Goal: Transaction & Acquisition: Obtain resource

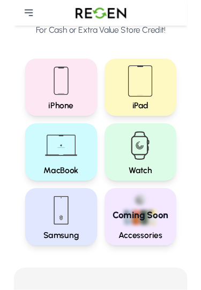
scroll to position [69, 0]
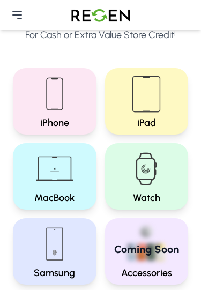
click at [165, 93] on img at bounding box center [147, 94] width 52 height 52
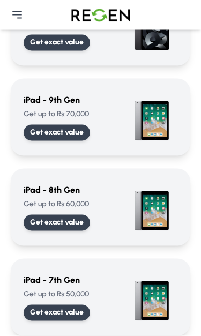
scroll to position [853, 0]
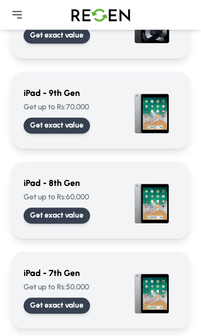
click at [122, 116] on div "iPad - 9th Gen Get up to Rs: 70,000 Get exact value" at bounding box center [75, 110] width 102 height 47
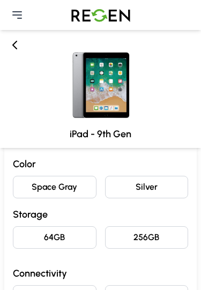
click at [30, 180] on button "Space Gray" at bounding box center [55, 187] width 84 height 23
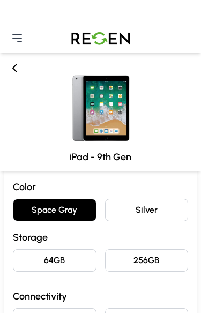
scroll to position [26, 0]
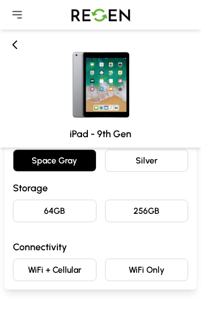
click at [34, 210] on button "64GB" at bounding box center [55, 211] width 84 height 23
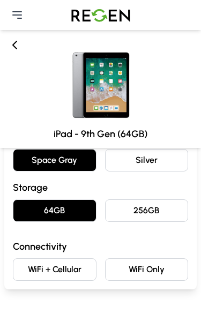
click at [170, 277] on button "WiFi Only" at bounding box center [147, 270] width 84 height 23
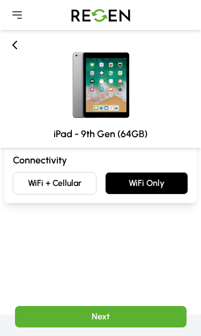
scroll to position [117, 0]
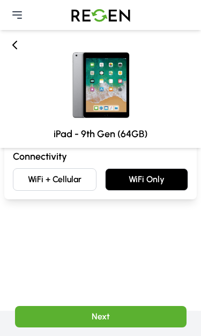
click at [94, 290] on button "Next" at bounding box center [101, 316] width 172 height 21
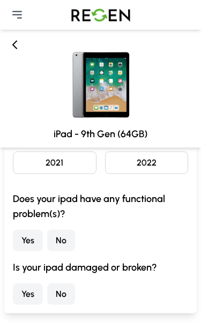
scroll to position [29, 0]
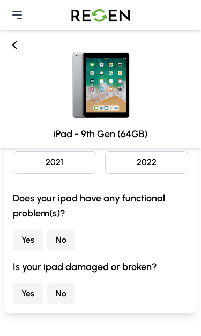
click at [62, 239] on button "No" at bounding box center [61, 240] width 28 height 21
click at [59, 290] on button "No" at bounding box center [61, 293] width 28 height 21
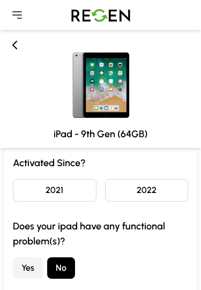
scroll to position [0, 0]
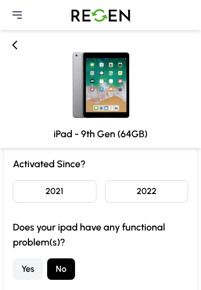
click at [173, 192] on button "2022" at bounding box center [147, 191] width 84 height 23
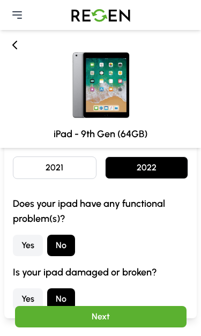
click at [68, 290] on button "Next" at bounding box center [101, 316] width 172 height 21
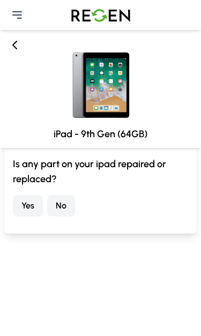
click at [69, 198] on button "No" at bounding box center [61, 205] width 28 height 21
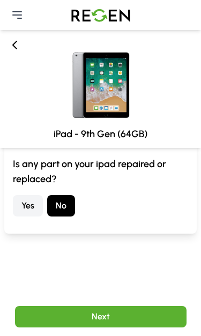
click at [74, 290] on button "Next" at bounding box center [101, 316] width 172 height 21
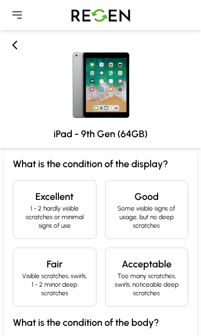
click at [25, 225] on p "1 - 2 hardly visible scratches or minimal signs of use" at bounding box center [54, 217] width 65 height 26
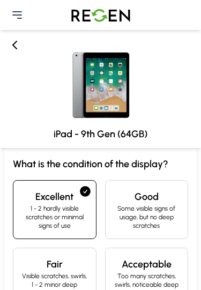
click at [24, 222] on p "1 - 2 hardly visible scratches or minimal signs of use" at bounding box center [54, 217] width 65 height 26
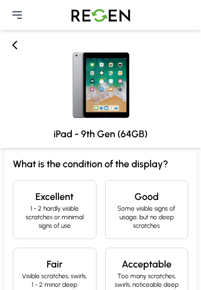
click at [172, 202] on h4 "Good" at bounding box center [146, 196] width 65 height 15
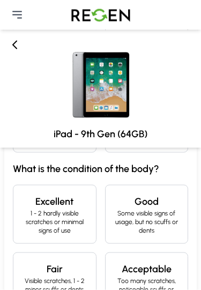
click at [28, 223] on p "1 - 2 hardly visible scratches or minimal signs of use" at bounding box center [54, 222] width 65 height 26
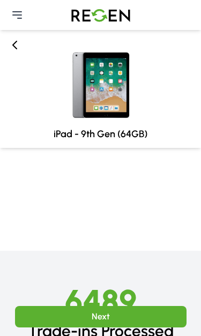
scroll to position [371, 0]
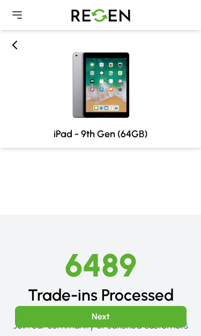
click at [63, 290] on button "Next" at bounding box center [101, 316] width 172 height 21
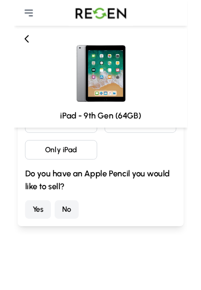
scroll to position [0, 0]
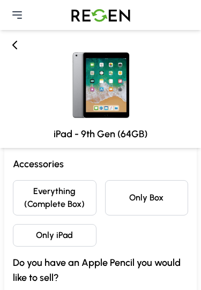
click at [77, 205] on button "Everything (Complete Box)" at bounding box center [55, 197] width 84 height 35
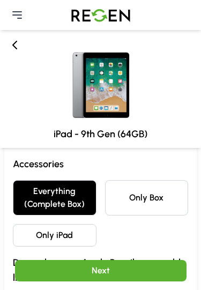
click at [30, 230] on button "Only iPad" at bounding box center [55, 235] width 84 height 23
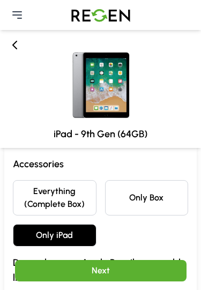
click at [58, 269] on button "Next" at bounding box center [101, 270] width 172 height 21
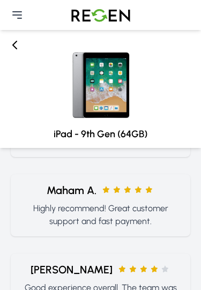
scroll to position [957, 0]
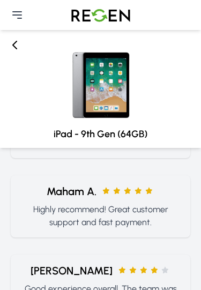
click at [15, 14] on icon at bounding box center [17, 15] width 13 height 13
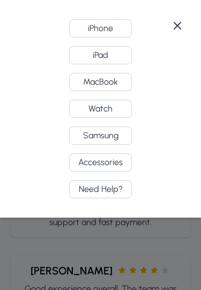
click at [114, 165] on button "Accessories" at bounding box center [100, 162] width 63 height 18
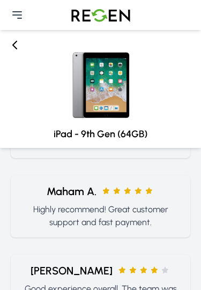
click at [19, 9] on icon at bounding box center [17, 15] width 13 height 13
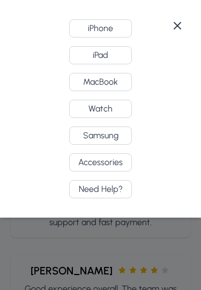
click at [102, 163] on button "Accessories" at bounding box center [100, 162] width 63 height 18
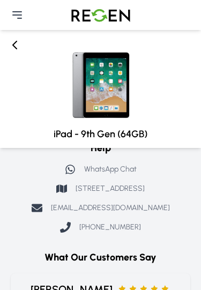
scroll to position [693, 0]
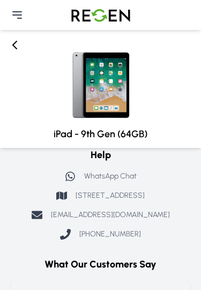
click at [11, 45] on icon at bounding box center [15, 45] width 13 height 13
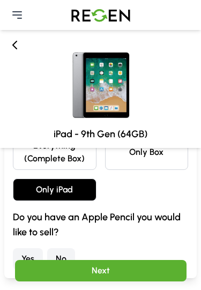
scroll to position [0, 0]
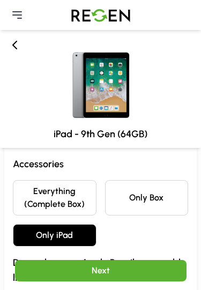
click at [12, 43] on icon at bounding box center [15, 45] width 13 height 13
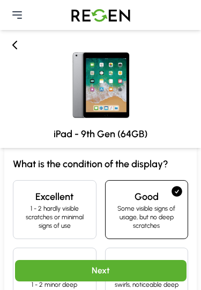
click at [12, 42] on icon at bounding box center [15, 45] width 13 height 13
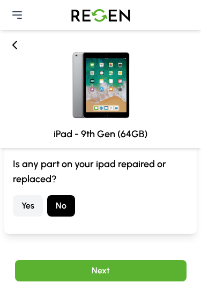
click at [107, 21] on img at bounding box center [100, 15] width 75 height 30
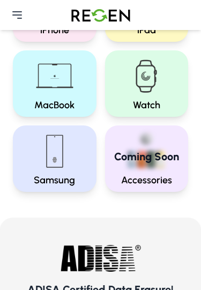
scroll to position [150, 0]
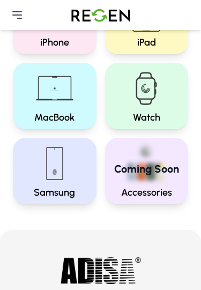
click at [153, 163] on span "Coming Soon" at bounding box center [146, 168] width 65 height 15
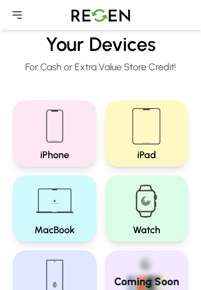
scroll to position [36, 0]
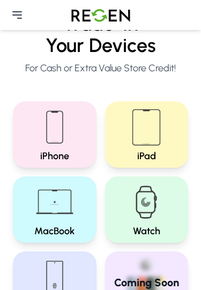
click at [78, 122] on img at bounding box center [55, 127] width 52 height 52
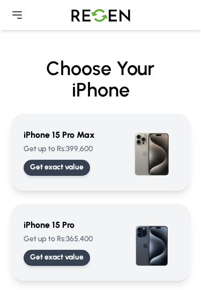
click at [14, 16] on icon at bounding box center [17, 15] width 9 height 6
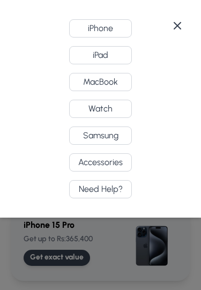
click at [119, 28] on button "iPhone" at bounding box center [100, 28] width 63 height 18
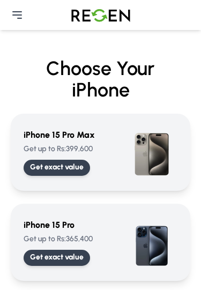
click at [121, 11] on img at bounding box center [100, 15] width 75 height 30
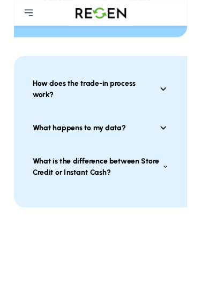
scroll to position [671, 0]
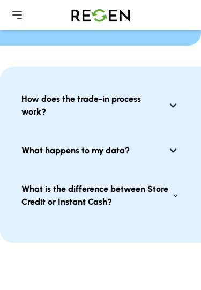
click at [175, 149] on icon at bounding box center [173, 151] width 6 height 4
